Goal: Transaction & Acquisition: Obtain resource

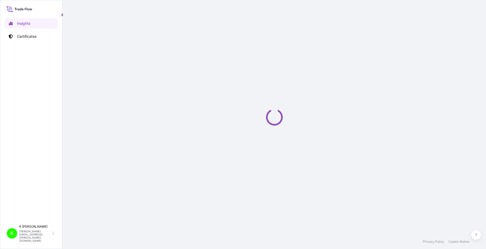
select select "2025"
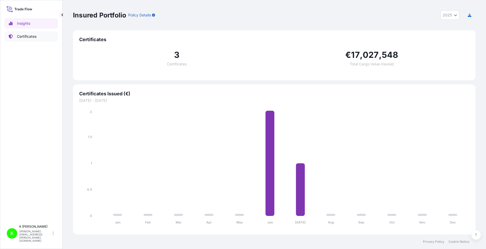
click at [21, 37] on p "Certificates" at bounding box center [27, 36] width 20 height 5
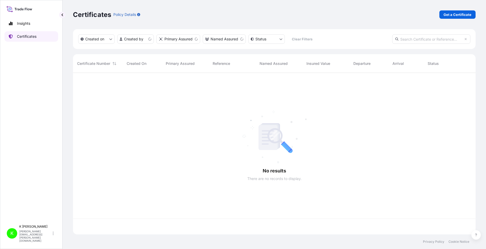
scroll to position [161, 399]
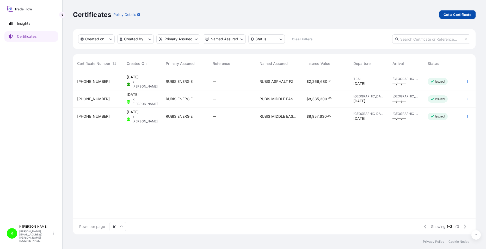
click at [458, 15] on p "Get a Certificate" at bounding box center [458, 14] width 28 height 5
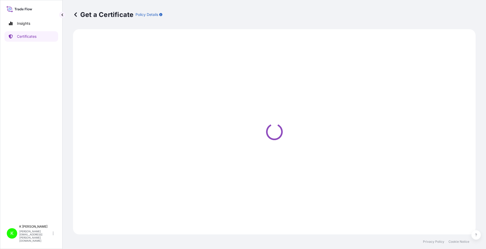
select select "Barge"
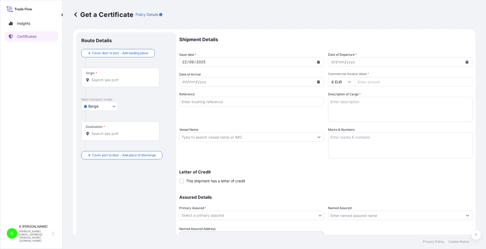
click at [132, 84] on div "Origin *" at bounding box center [120, 77] width 78 height 19
click at [132, 83] on input "Origin *" at bounding box center [123, 79] width 62 height 5
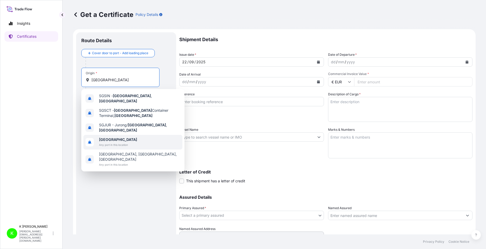
click at [116, 142] on span "Any port in this location" at bounding box center [118, 144] width 38 height 5
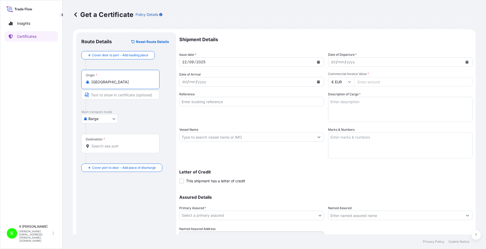
type input "Singapore"
click at [142, 95] on input "Text to appear on certificate" at bounding box center [120, 94] width 78 height 9
type input "Port of Loading: MALAYSIA AND/OR SINGAPORE"
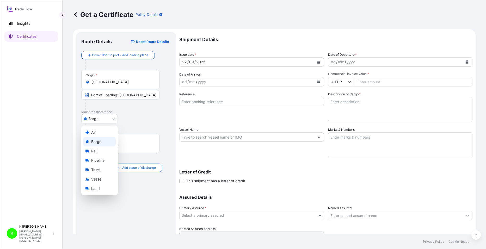
click at [112, 121] on body "Insights Certificates K K Sicat k.sicat@rubis-mes.com Get a Certificate Policy …" at bounding box center [243, 124] width 486 height 249
click at [104, 179] on div "Vessel" at bounding box center [99, 179] width 32 height 9
select select "Vessel"
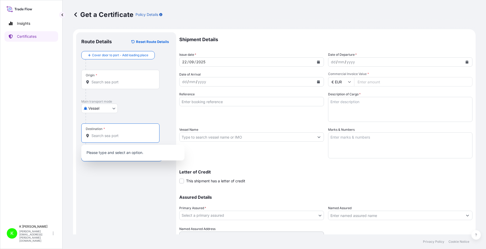
click at [127, 137] on input "Destination *" at bounding box center [123, 135] width 62 height 5
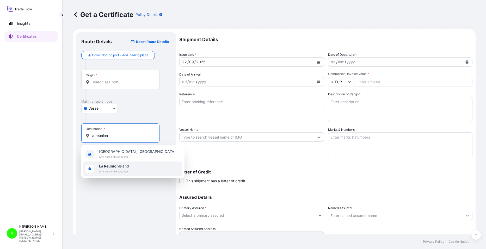
click at [113, 169] on span "La Reunion Island" at bounding box center [114, 166] width 30 height 5
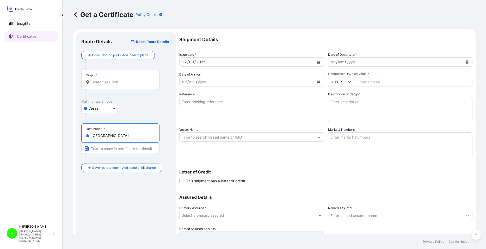
type input "La Reunion Island"
click at [348, 82] on icon at bounding box center [349, 82] width 3 height 2
click at [338, 117] on div "$ USD" at bounding box center [339, 118] width 22 height 10
type input "$ USD"
click at [466, 63] on icon "Calendar" at bounding box center [467, 61] width 3 height 3
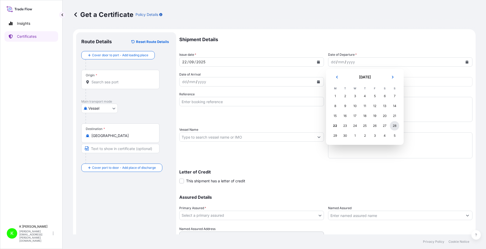
click at [395, 125] on div "28" at bounding box center [394, 125] width 9 height 9
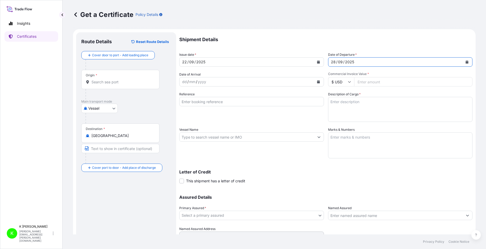
click at [383, 83] on input "Commercial Invoice Value *" at bounding box center [413, 81] width 119 height 9
type input "8772500"
click at [384, 113] on textarea "Description of Cargo *" at bounding box center [400, 109] width 145 height 25
click at [372, 105] on textarea "Description of Cargo *" at bounding box center [400, 109] width 145 height 25
paste textarea "GASOIL 8,294 MT +/- 5 PERCENT MOGAS 95 2,356 MT +/- 5 PERCENT"
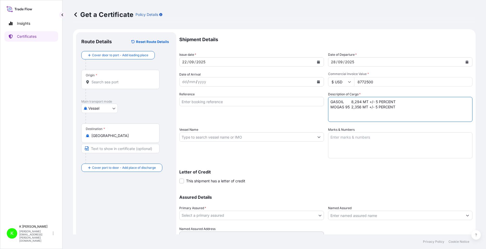
click at [350, 101] on textarea "GASOIL 8,294 MT +/- 5 PERCENT MOGAS 95 2,356 MT +/- 5 PERCENT" at bounding box center [400, 109] width 145 height 25
drag, startPoint x: 396, startPoint y: 99, endPoint x: 398, endPoint y: 103, distance: 4.3
click at [396, 99] on textarea "GASOIL 8,294 MT +/- 5 PERCENT MOGAS 95 2,356 MT +/- 5 PERCENT" at bounding box center [400, 109] width 145 height 25
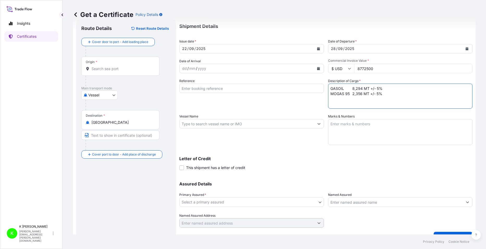
scroll to position [24, 0]
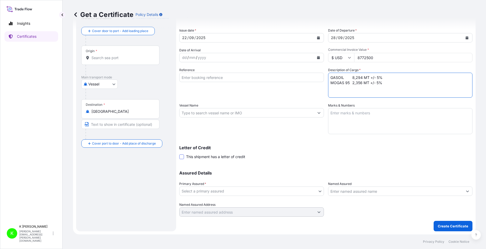
type textarea "GASOIL 8,294 MT +/- 5% MOGAS 95 2,356 MT +/- 5%"
click at [184, 156] on span at bounding box center [181, 157] width 5 height 5
click at [179, 154] on input "This shipment has a letter of credit" at bounding box center [179, 154] width 0 height 0
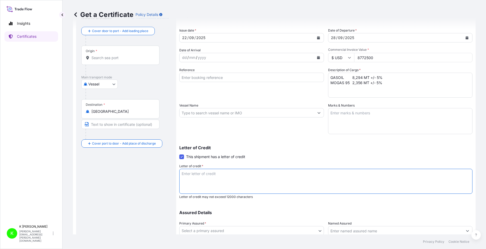
click at [210, 179] on textarea "Letter of credit *" at bounding box center [325, 181] width 293 height 25
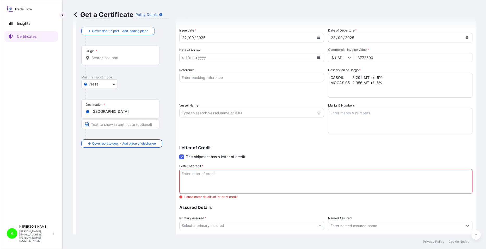
click at [181, 157] on span at bounding box center [181, 157] width 5 height 5
click at [179, 154] on input "This shipment has a letter of credit" at bounding box center [179, 154] width 0 height 0
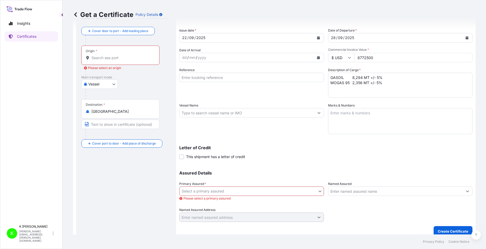
scroll to position [29, 0]
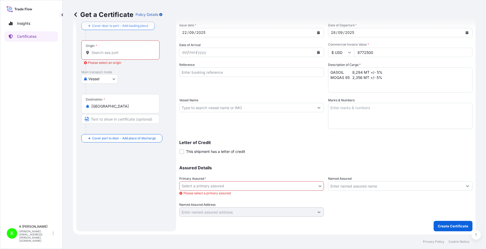
click at [318, 186] on body "Insights Certificates K K Sicat k.sicat@rubis-mes.com Get a Certificate Policy …" at bounding box center [243, 124] width 486 height 249
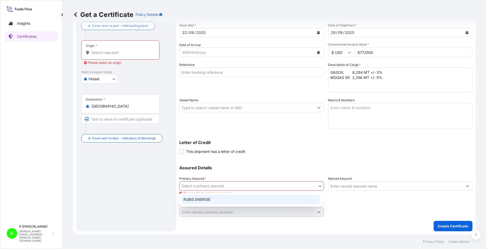
click at [200, 201] on div "RUBIS ENERGIE" at bounding box center [250, 199] width 138 height 9
select select "32162"
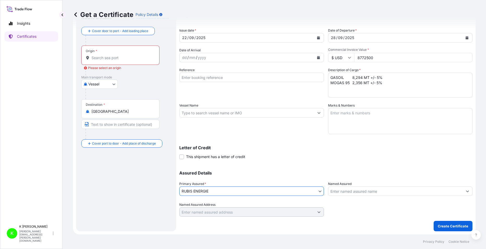
click at [373, 191] on input "Named Assured" at bounding box center [396, 191] width 135 height 9
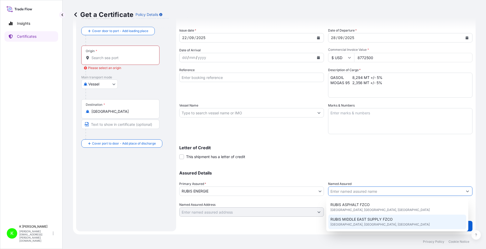
click at [385, 223] on div "RUBIS MIDDLE EAST SUPPLY FZCO Dubai, Dubai, United Arab Emirates" at bounding box center [398, 222] width 138 height 15
type input "RUBIS MIDDLE EAST SUPPLY FZCO"
type input "Dubai - United Arab Emirates"
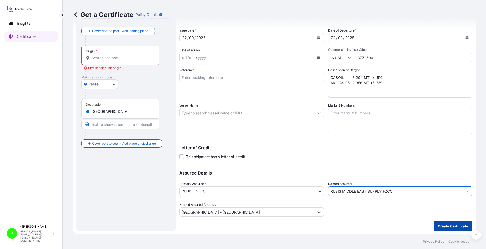
click at [445, 228] on p "Create Certificate" at bounding box center [453, 226] width 31 height 5
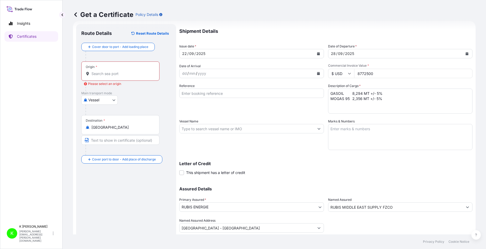
scroll to position [0, 0]
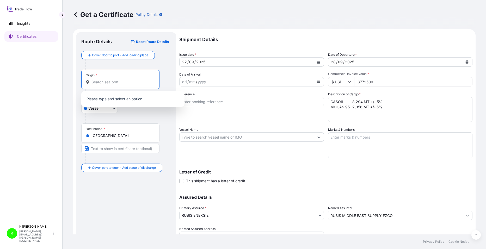
click at [108, 82] on input "Origin * Please select an origin" at bounding box center [123, 82] width 62 height 5
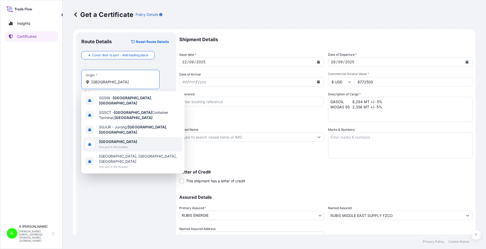
click at [117, 144] on span "Any port in this location" at bounding box center [118, 146] width 38 height 5
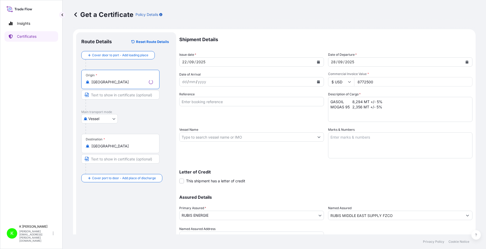
type input "Singapore"
click at [117, 97] on input "Text to appear on certificate" at bounding box center [120, 94] width 78 height 9
type input "Port of Loading: MALAYSIA AND/OR SINGAPORE"
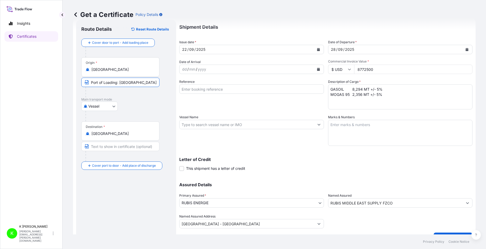
scroll to position [24, 0]
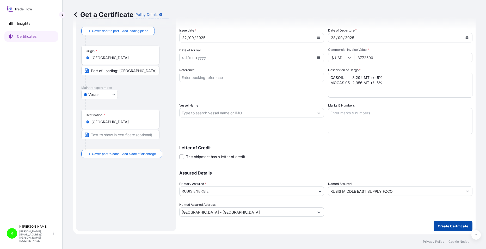
click at [443, 228] on p "Create Certificate" at bounding box center [453, 226] width 31 height 5
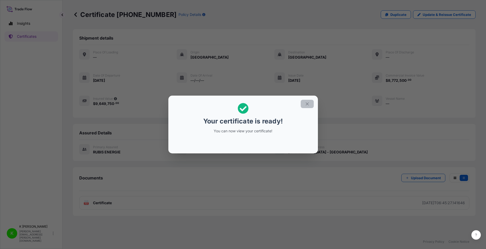
click at [304, 101] on button "button" at bounding box center [307, 104] width 13 height 8
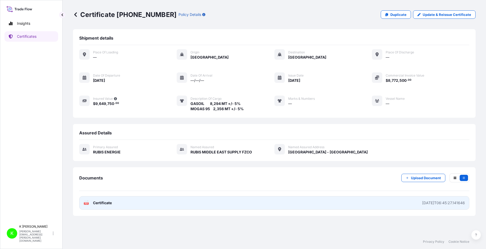
click at [376, 200] on link "PDF Certificate 2025-09-22T06:45:27.141646" at bounding box center [274, 203] width 390 height 14
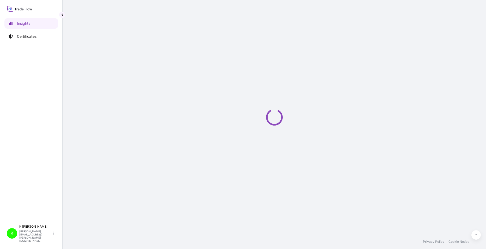
select select "2025"
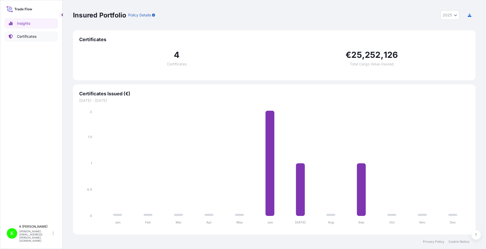
click at [28, 38] on p "Certificates" at bounding box center [27, 36] width 20 height 5
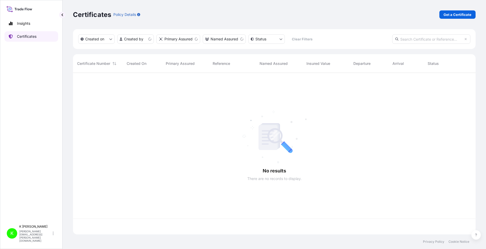
scroll to position [161, 399]
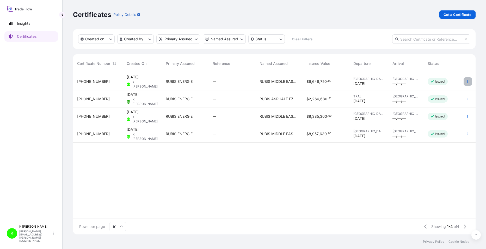
click at [469, 83] on icon "button" at bounding box center [467, 81] width 3 height 3
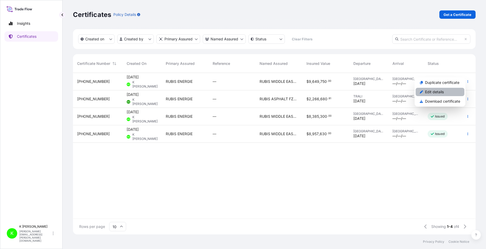
click at [436, 94] on p "Edit details" at bounding box center [434, 91] width 19 height 5
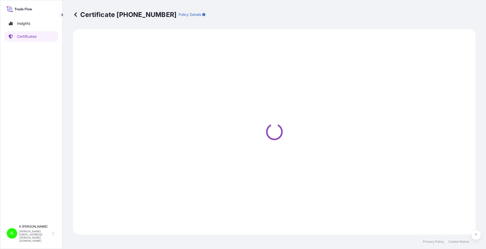
select select "Vessel"
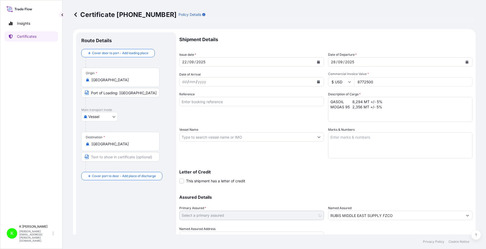
select select "32162"
click at [393, 81] on input "8772500" at bounding box center [413, 81] width 119 height 9
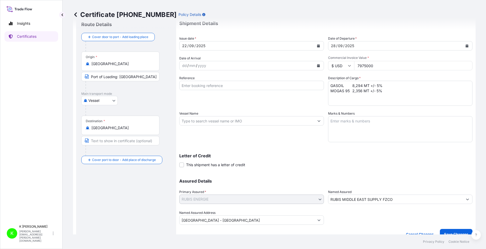
scroll to position [24, 0]
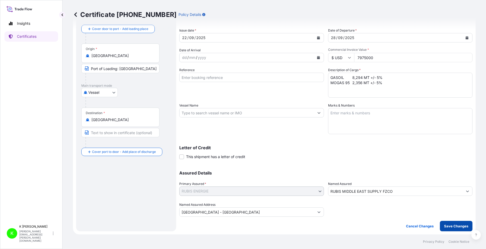
type input "7975000"
click at [450, 227] on p "Save Changes" at bounding box center [456, 226] width 24 height 5
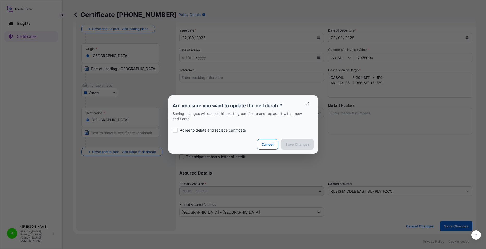
click at [175, 131] on div at bounding box center [175, 130] width 5 height 5
checkbox input "true"
click at [299, 148] on button "Save Changes" at bounding box center [297, 144] width 33 height 10
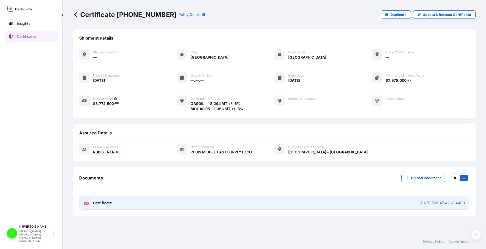
click at [131, 204] on link "PDF Certificate 2025-09-22T06:47:42.624490" at bounding box center [274, 203] width 390 height 14
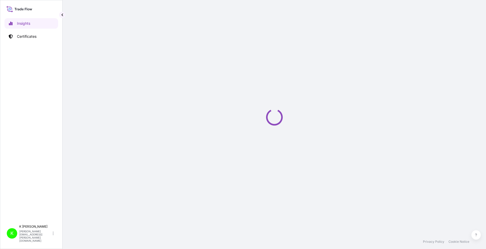
select select "2025"
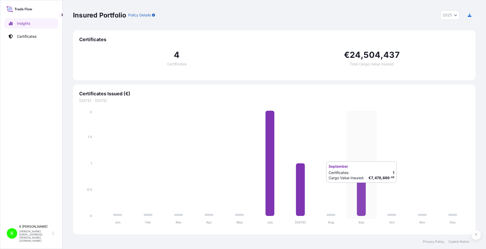
click at [365, 188] on icon at bounding box center [361, 189] width 9 height 53
click at [361, 189] on icon at bounding box center [361, 189] width 9 height 53
click at [363, 222] on tspan "Sep" at bounding box center [362, 223] width 6 height 4
click at [32, 37] on p "Certificates" at bounding box center [27, 36] width 20 height 5
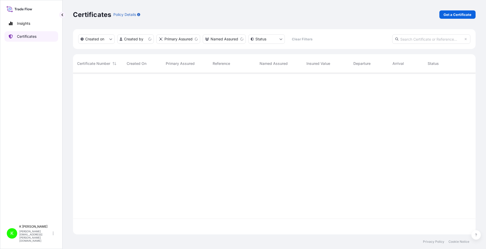
scroll to position [161, 399]
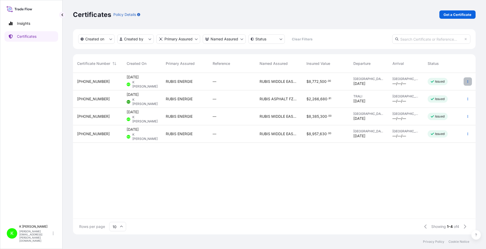
click at [469, 80] on button "button" at bounding box center [468, 81] width 8 height 8
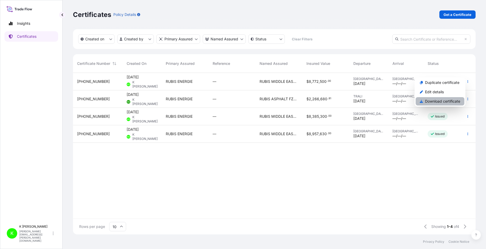
click at [450, 102] on p "Download certificate" at bounding box center [442, 101] width 35 height 5
